Goal: Transaction & Acquisition: Obtain resource

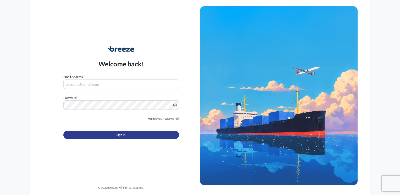
type input "[PERSON_NAME][EMAIL_ADDRESS][DOMAIN_NAME]"
click at [119, 135] on span "Sign In" at bounding box center [121, 135] width 9 height 5
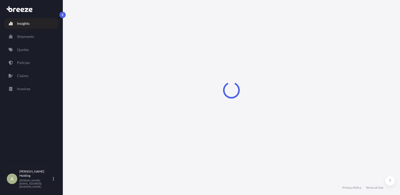
select select "2025"
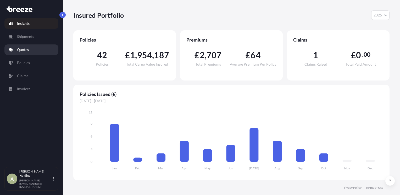
click at [23, 52] on p "Quotes" at bounding box center [23, 49] width 12 height 5
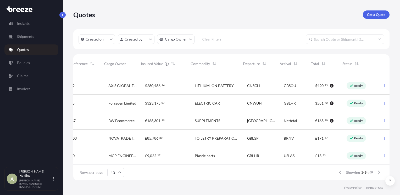
scroll to position [0, 88]
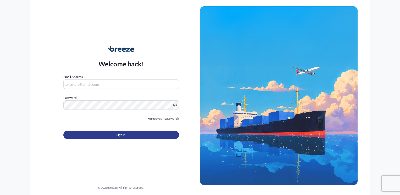
type input "[PERSON_NAME][EMAIL_ADDRESS][DOMAIN_NAME]"
click at [132, 135] on button "Sign In" at bounding box center [121, 135] width 116 height 8
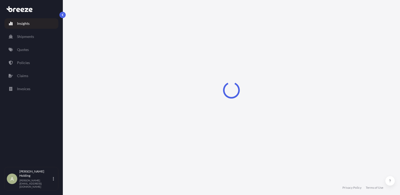
select select "2025"
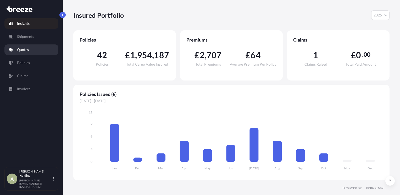
click at [26, 50] on p "Quotes" at bounding box center [23, 49] width 12 height 5
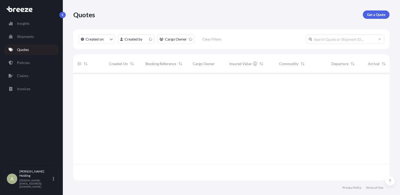
scroll to position [106, 312]
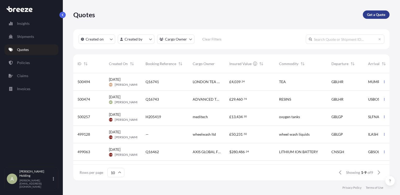
click at [378, 14] on p "Get a Quote" at bounding box center [376, 14] width 18 height 5
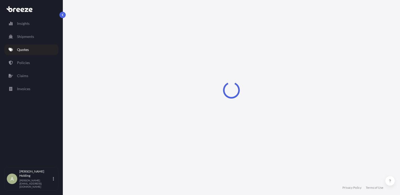
select select "Sea"
select select "1"
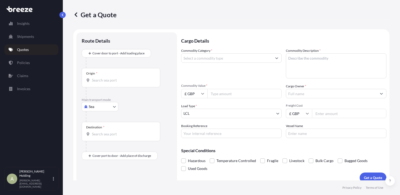
scroll to position [6, 0]
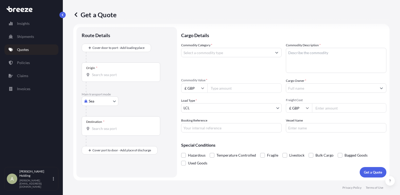
click at [104, 77] on input "Origin *" at bounding box center [123, 74] width 62 height 5
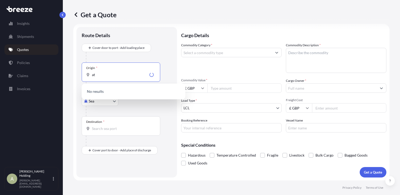
type input "a"
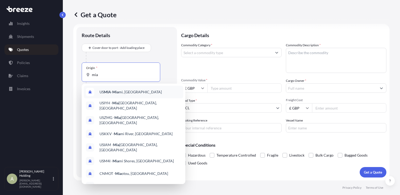
click at [121, 93] on span "US MIA - Mia mi, [GEOGRAPHIC_DATA]" at bounding box center [131, 92] width 62 height 5
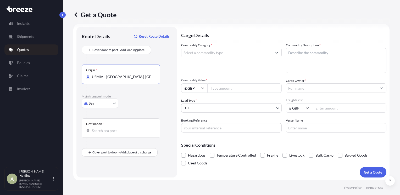
type input "USMIA - [GEOGRAPHIC_DATA], [GEOGRAPHIC_DATA]"
click at [111, 104] on body "10 options available. 8 options available. 0 options available. 10 options avai…" at bounding box center [200, 97] width 400 height 195
click at [104, 125] on div "Air" at bounding box center [100, 126] width 32 height 9
select select "Air"
click at [114, 79] on div "Origin *" at bounding box center [121, 74] width 79 height 19
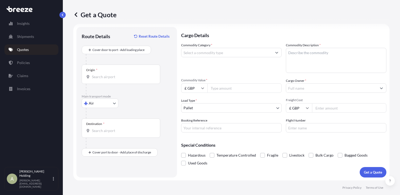
click at [114, 79] on input "Origin *" at bounding box center [123, 76] width 62 height 5
type input "USMIA - [GEOGRAPHIC_DATA], [GEOGRAPHIC_DATA]"
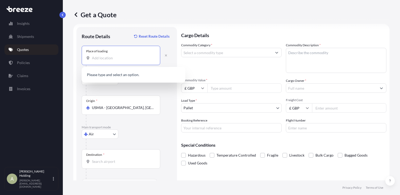
click at [97, 58] on input "Place of loading" at bounding box center [123, 58] width 62 height 5
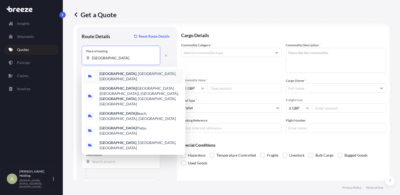
click at [106, 78] on span "[GEOGRAPHIC_DATA] , [GEOGRAPHIC_DATA], [GEOGRAPHIC_DATA]" at bounding box center [141, 76] width 82 height 10
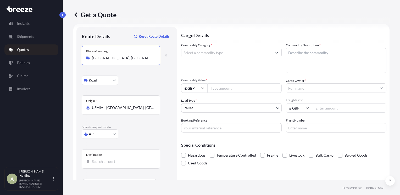
type input "[GEOGRAPHIC_DATA], [GEOGRAPHIC_DATA], [GEOGRAPHIC_DATA]"
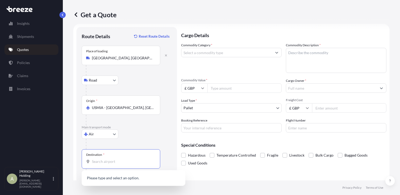
click at [106, 162] on input "Destination *" at bounding box center [123, 161] width 62 height 5
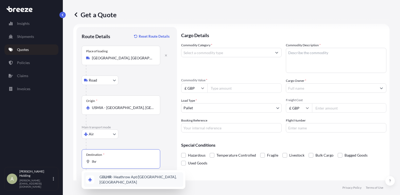
click at [114, 179] on span "GB LHR - Heathrow Apt/[GEOGRAPHIC_DATA], [GEOGRAPHIC_DATA]" at bounding box center [141, 180] width 82 height 10
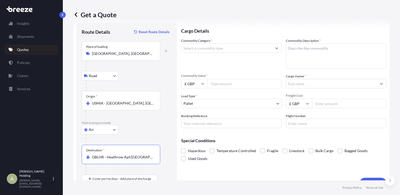
scroll to position [11, 0]
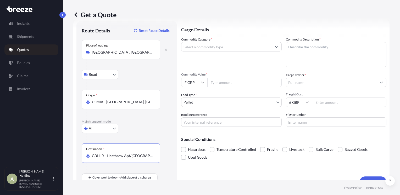
type input "GBLHR - Heathrow Apt/[GEOGRAPHIC_DATA], [GEOGRAPHIC_DATA]"
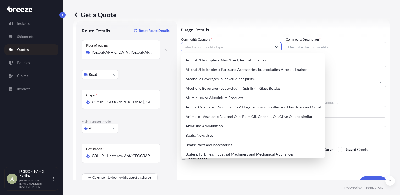
click at [272, 45] on button "Show suggestions" at bounding box center [276, 46] width 9 height 9
click at [273, 48] on button "Show suggestions" at bounding box center [276, 46] width 9 height 9
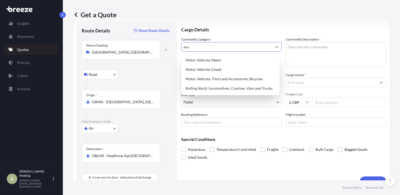
type input "m"
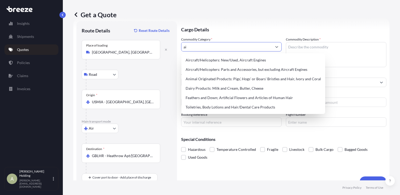
type input "a"
type input "A"
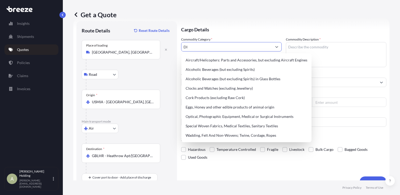
type input "D"
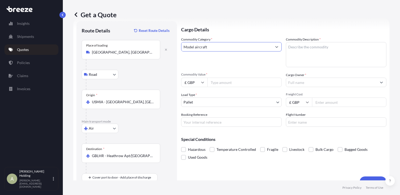
type input "Model aircraft"
click at [325, 50] on textarea "Commodity Description *" at bounding box center [336, 54] width 101 height 25
type textarea "model aircraft"
click at [237, 85] on input "Commodity Value *" at bounding box center [245, 82] width 74 height 9
type input "30000"
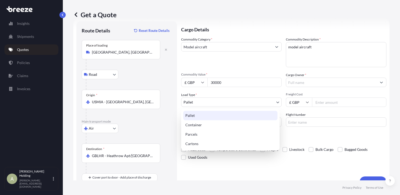
click at [217, 106] on body "Insights Shipments Quotes Policies Claims Invoices A [PERSON_NAME] Holding [PER…" at bounding box center [200, 97] width 400 height 195
click at [208, 115] on div "Pallet" at bounding box center [230, 115] width 94 height 9
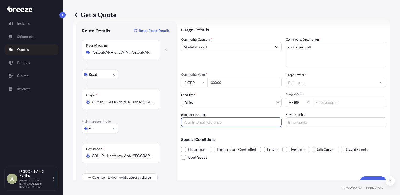
click at [192, 123] on input "Booking Reference" at bounding box center [231, 122] width 101 height 9
type input "model axis"
click at [332, 103] on input "Freight Cost" at bounding box center [349, 102] width 74 height 9
type input "1075.45"
click at [227, 130] on div "Cargo Details Commodity Category * Model aircraft Commodity Description * model…" at bounding box center [283, 104] width 205 height 166
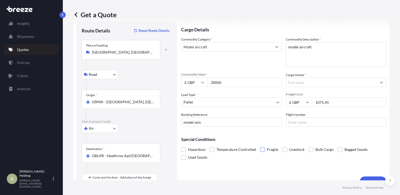
click at [261, 151] on span at bounding box center [262, 150] width 5 height 5
click at [260, 146] on input "Fragile" at bounding box center [260, 146] width 0 height 0
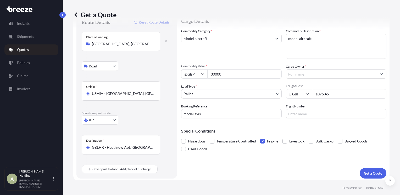
scroll to position [20, 0]
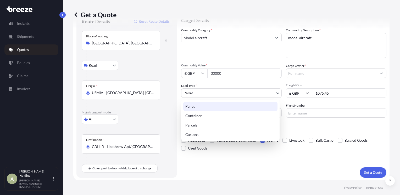
click at [272, 93] on body "Insights Shipments Quotes Policies Claims Invoices A [PERSON_NAME] Holding [PER…" at bounding box center [200, 97] width 400 height 195
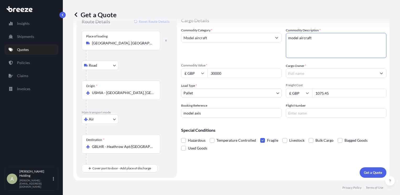
click at [316, 38] on textarea "model aircraft" at bounding box center [336, 45] width 101 height 25
type textarea "m"
click at [312, 37] on textarea "1 crate conatining a model aircraft" at bounding box center [336, 45] width 101 height 25
type textarea "1 crate containing a model aircraft"
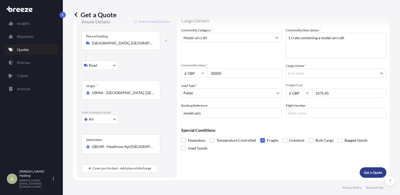
click at [367, 172] on p "Get a Quote" at bounding box center [373, 172] width 18 height 5
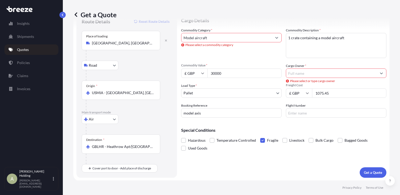
click at [302, 73] on input "Cargo Owner *" at bounding box center [331, 73] width 91 height 9
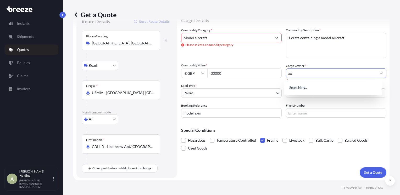
type input "a"
type input "alloy"
click at [276, 38] on icon "Show suggestions" at bounding box center [277, 38] width 3 height 2
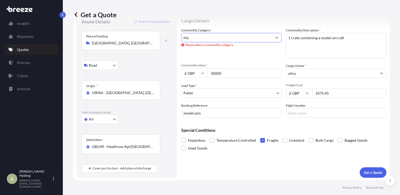
type input "M"
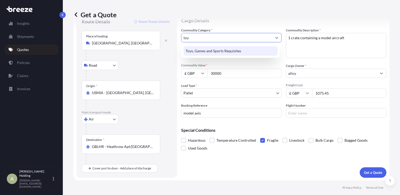
click at [236, 49] on div "Toys, Games and Sports Requisites" at bounding box center [231, 50] width 94 height 9
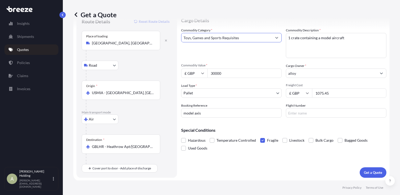
click at [275, 39] on icon "Show suggestions" at bounding box center [276, 37] width 3 height 3
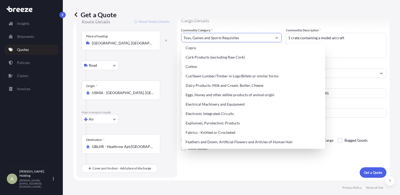
scroll to position [252, 0]
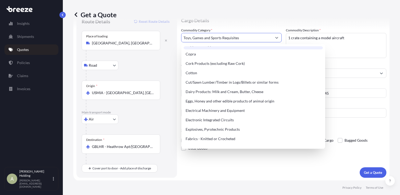
type input "Toys, Games and Sports Requisites"
click at [256, 23] on div "Get a Quote" at bounding box center [231, 14] width 316 height 29
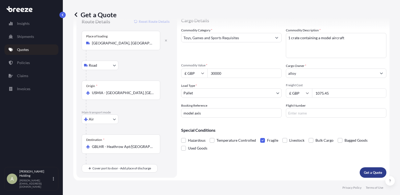
click at [367, 171] on p "Get a Quote" at bounding box center [373, 172] width 18 height 5
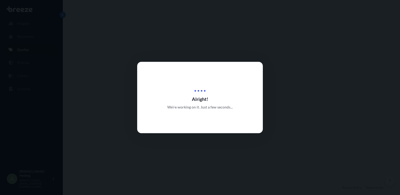
select select "Road"
select select "Air"
select select "1"
